Goal: Task Accomplishment & Management: Manage account settings

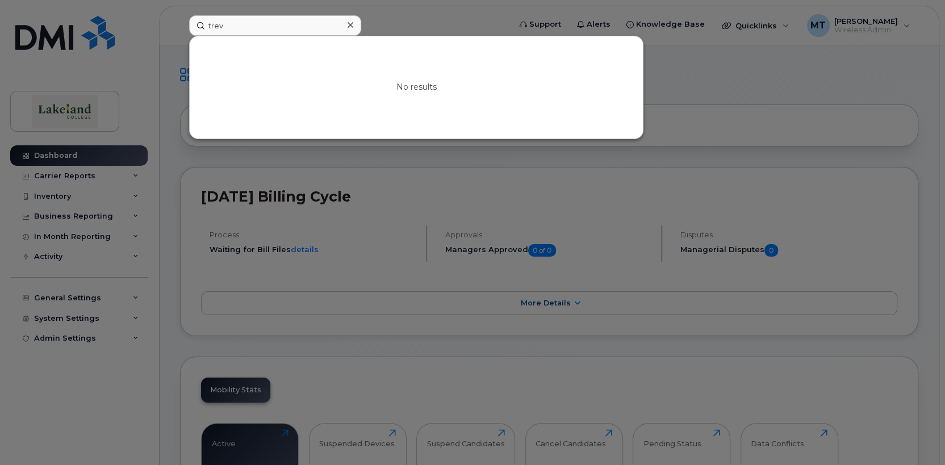
drag, startPoint x: 0, startPoint y: 0, endPoint x: 202, endPoint y: 22, distance: 202.8
click at [202, 22] on input "trev" at bounding box center [275, 25] width 172 height 20
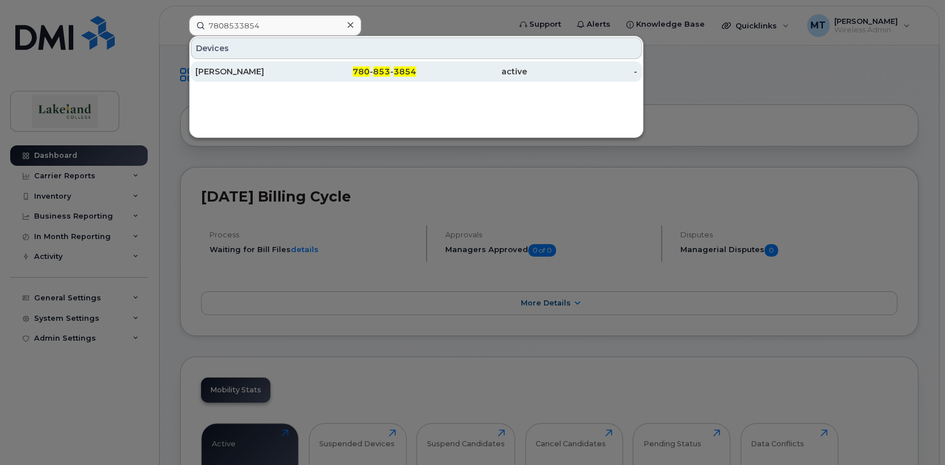
type input "7808533854"
click at [217, 72] on div "[PERSON_NAME]" at bounding box center [250, 71] width 111 height 11
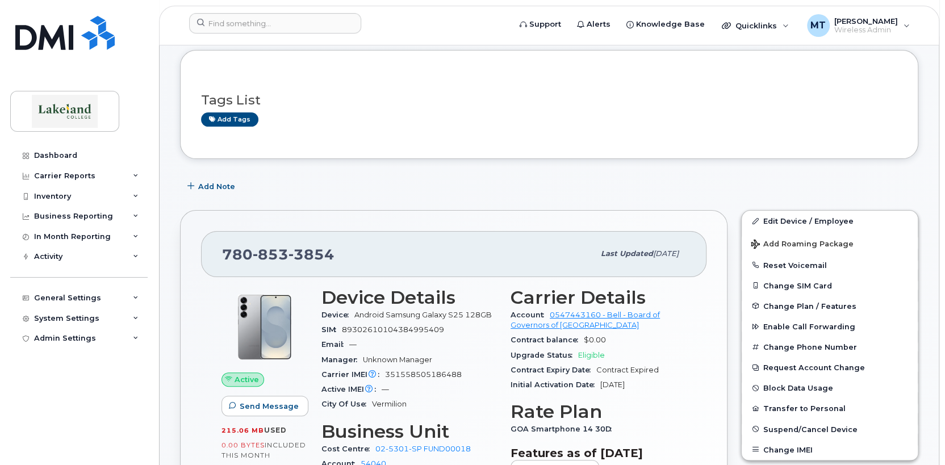
scroll to position [114, 0]
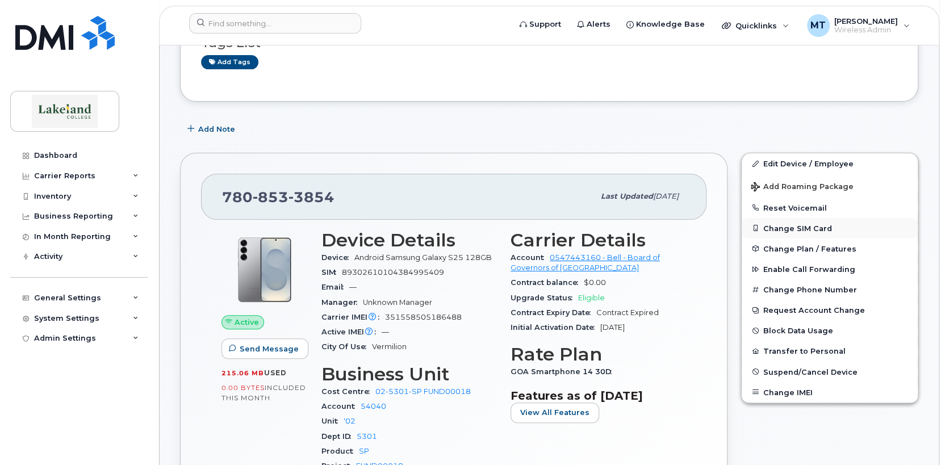
click at [798, 225] on button "Change SIM Card" at bounding box center [829, 228] width 176 height 20
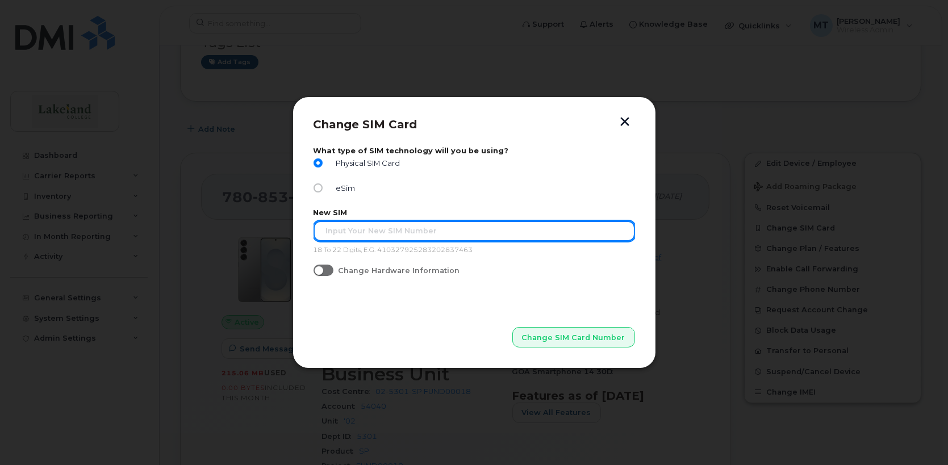
click at [327, 232] on input "text" at bounding box center [473, 231] width 321 height 20
type input "89302610207734338806"
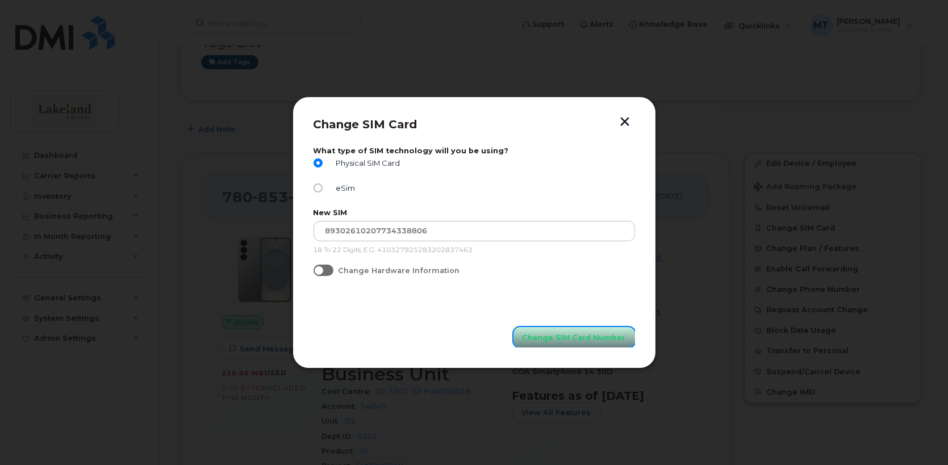
click at [565, 334] on span "Change SIM Card Number" at bounding box center [573, 337] width 103 height 11
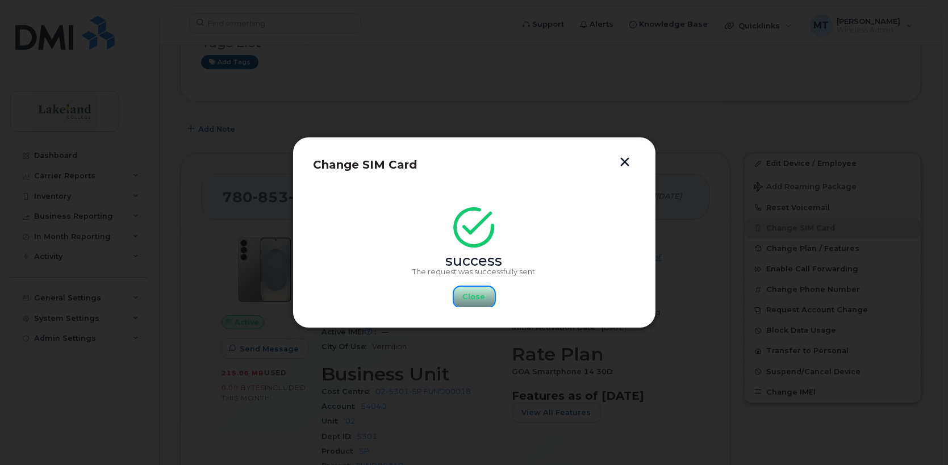
click at [470, 293] on span "Close" at bounding box center [474, 296] width 23 height 11
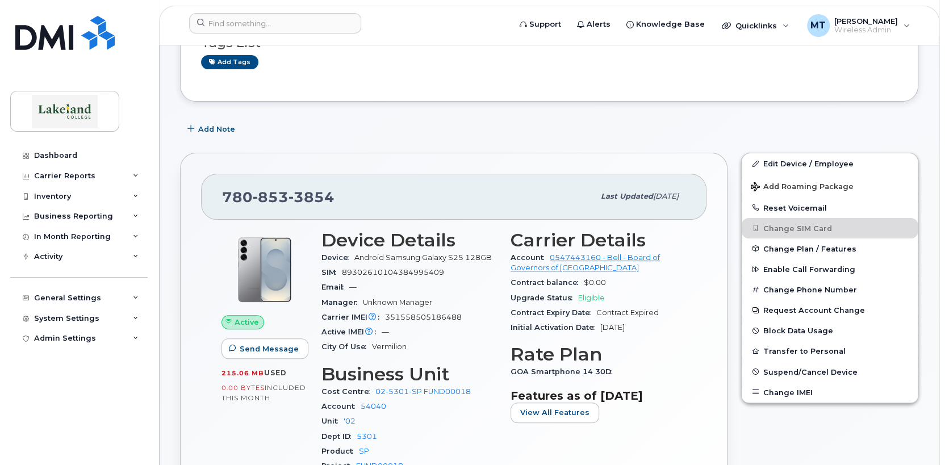
scroll to position [0, 0]
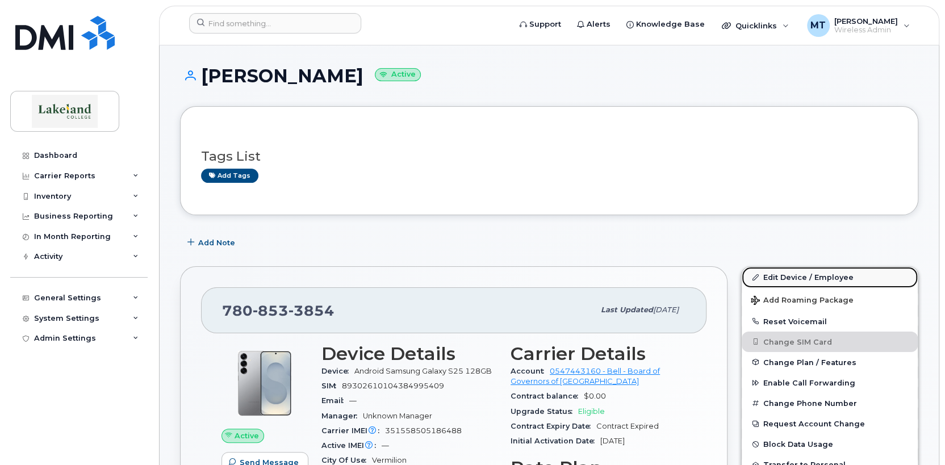
click at [799, 275] on link "Edit Device / Employee" at bounding box center [829, 277] width 176 height 20
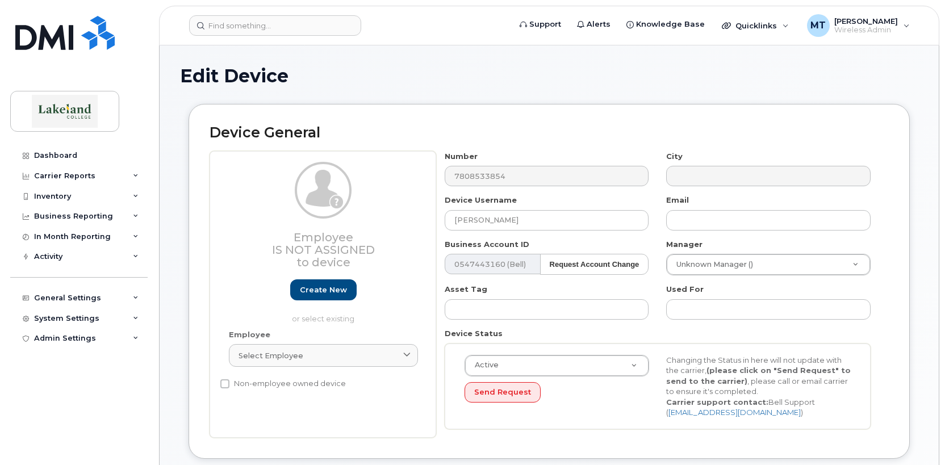
select select "35764244"
select select "5843618"
select select "35764246"
select select "5835280"
select select "35764245"
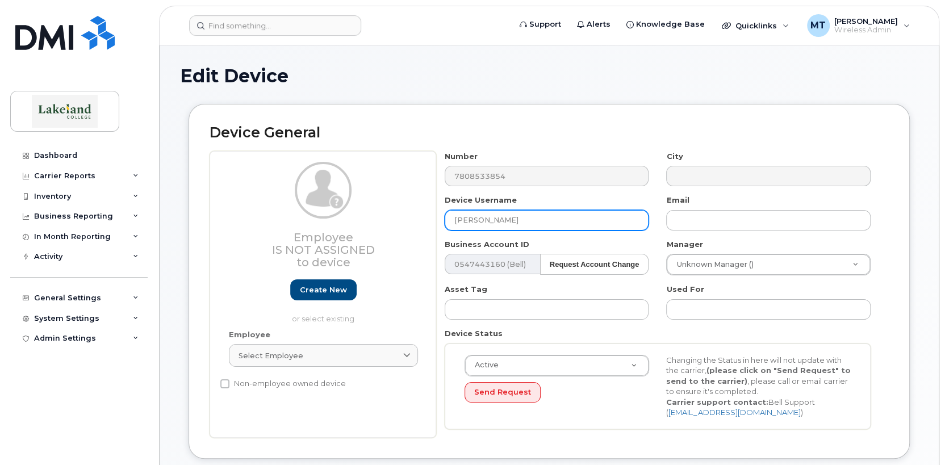
drag, startPoint x: 512, startPoint y: 219, endPoint x: 418, endPoint y: 220, distance: 93.1
click at [418, 220] on div "Employee Is not assigned to device Create new or select existing Employee Selec…" at bounding box center [548, 294] width 679 height 287
type input "t"
type input "Trevor Gillis"
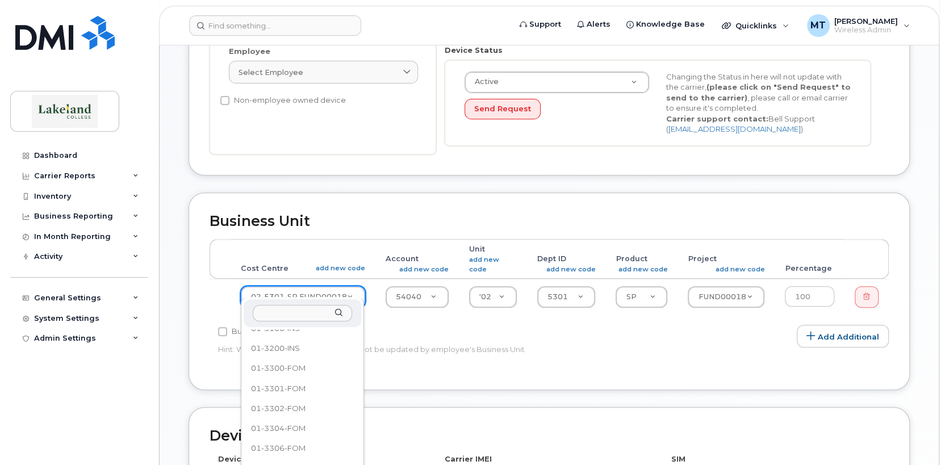
scroll to position [853, 0]
select select "5835194"
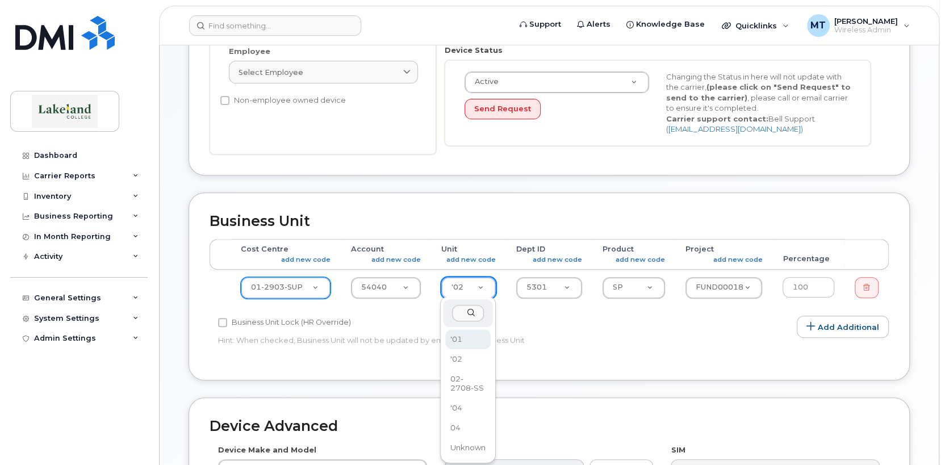
select select "5843617"
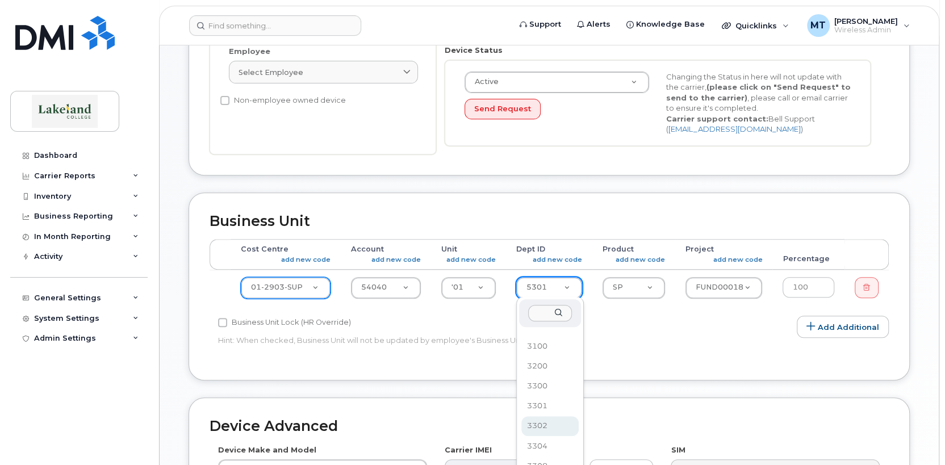
scroll to position [895, 0]
select select "5835259"
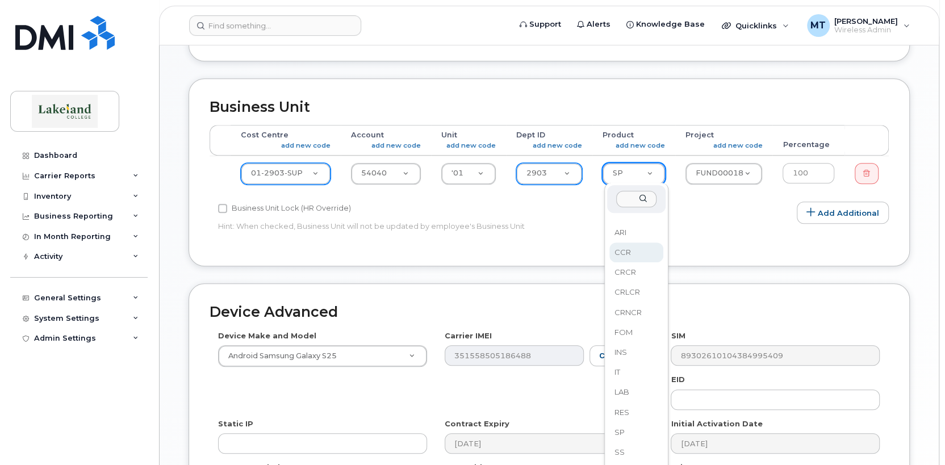
scroll to position [454, 0]
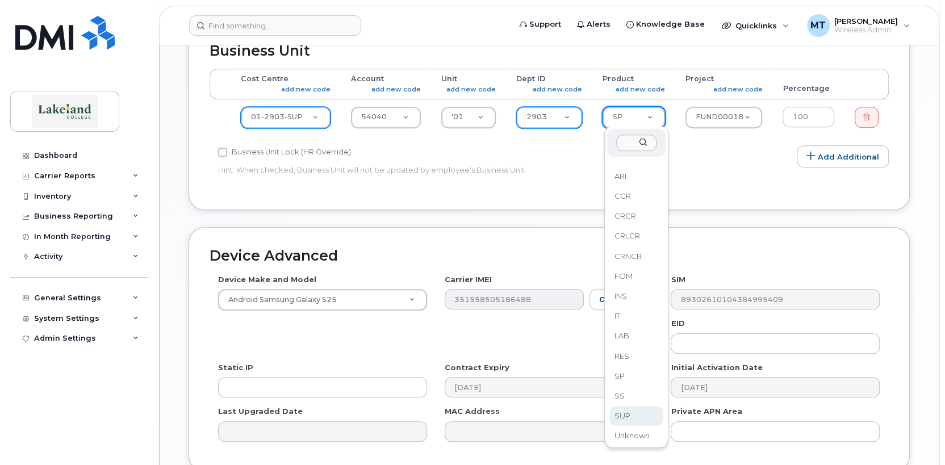
select select "5835281"
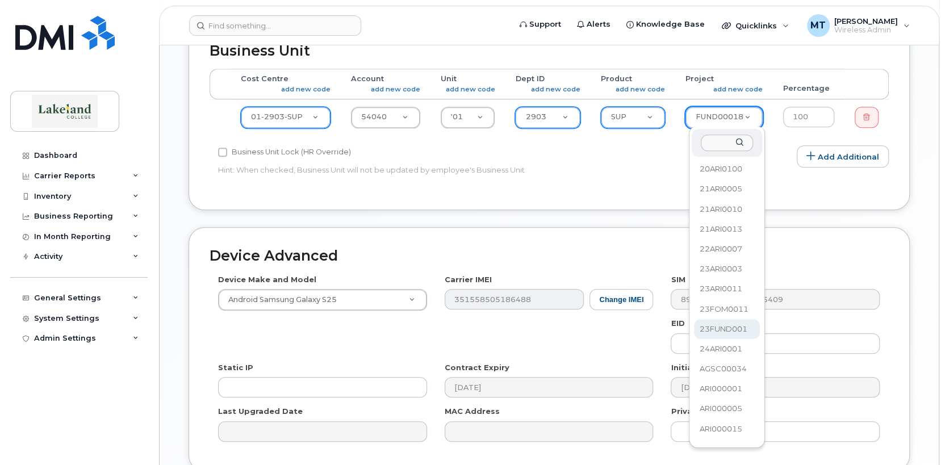
scroll to position [131, 0]
select select "5835289"
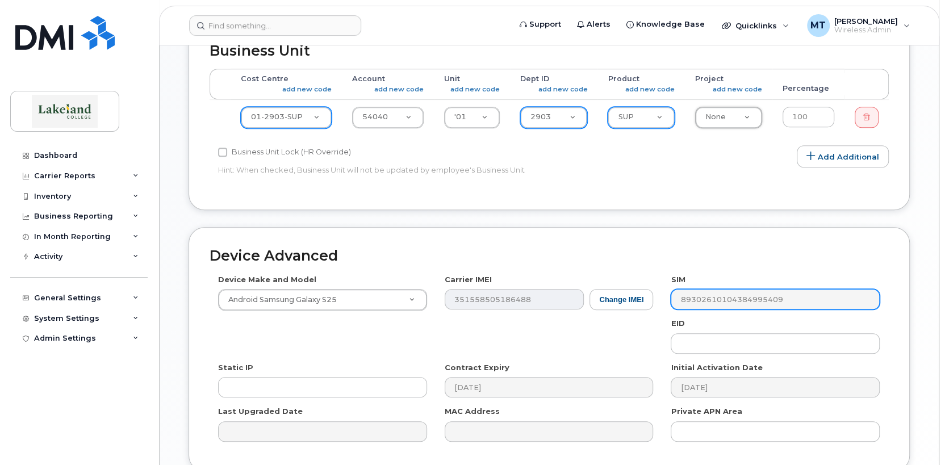
scroll to position [554, 0]
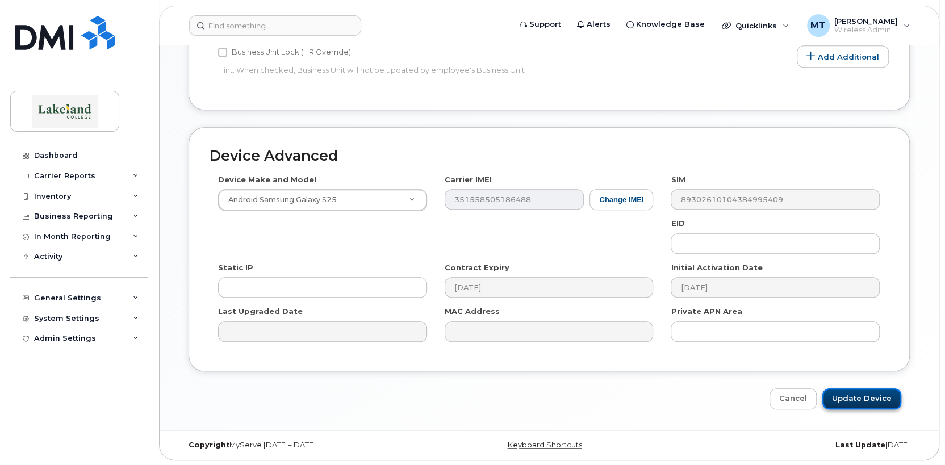
click at [870, 399] on input "Update Device" at bounding box center [861, 398] width 79 height 21
type input "Saving..."
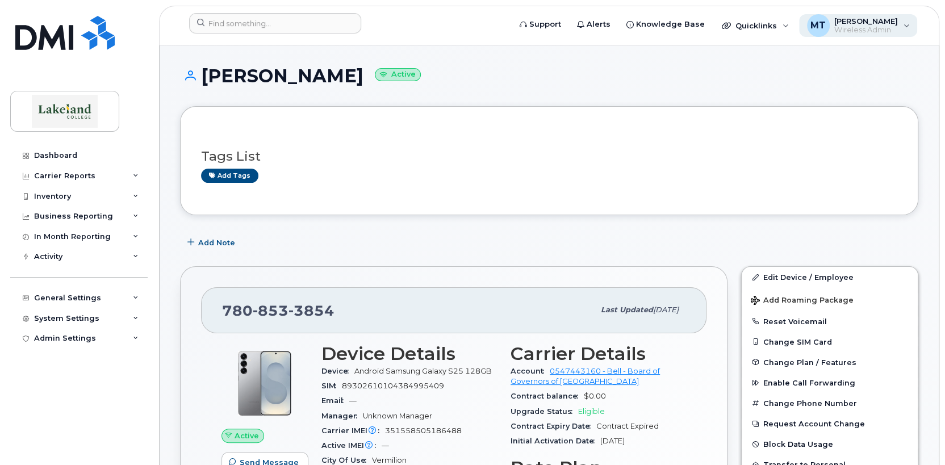
click at [841, 29] on span "Wireless Admin" at bounding box center [866, 30] width 64 height 9
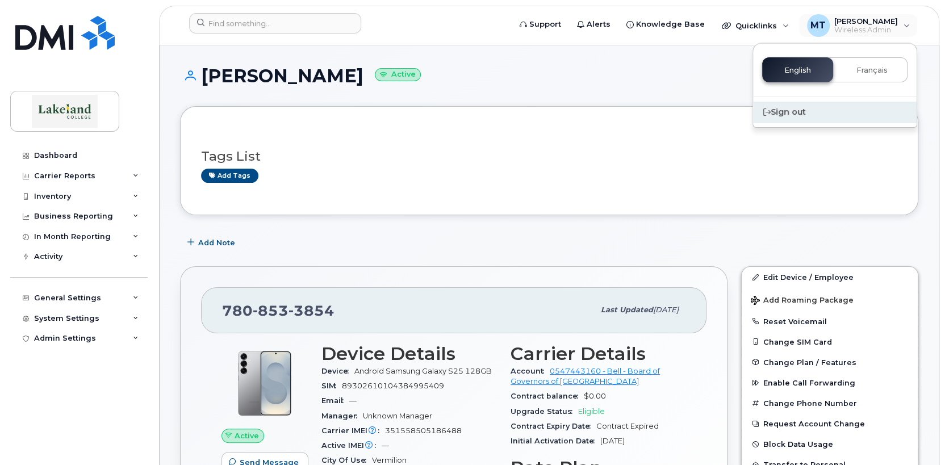
click at [792, 111] on div "Sign out" at bounding box center [835, 112] width 164 height 21
